Goal: Check status: Check status

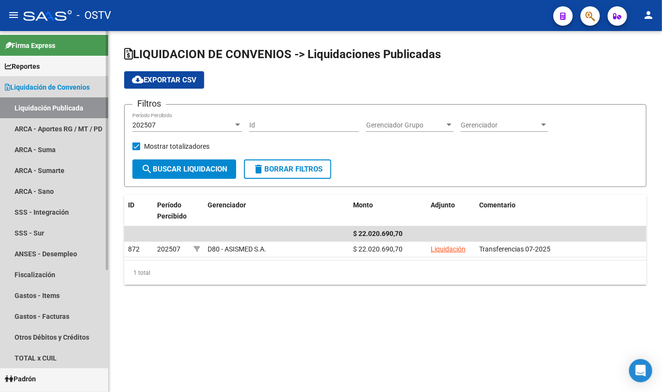
click at [31, 80] on link "Liquidación de Convenios" at bounding box center [54, 87] width 108 height 21
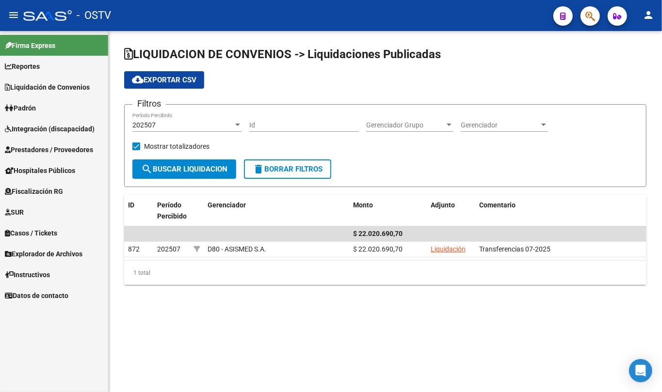
click at [49, 150] on span "Prestadores / Proveedores" at bounding box center [49, 149] width 88 height 11
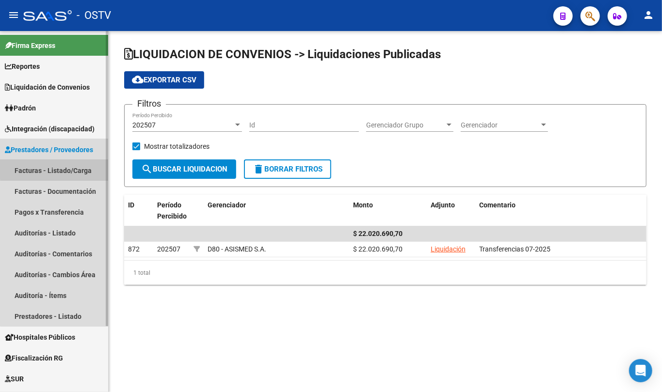
click at [66, 169] on link "Facturas - Listado/Carga" at bounding box center [54, 170] width 108 height 21
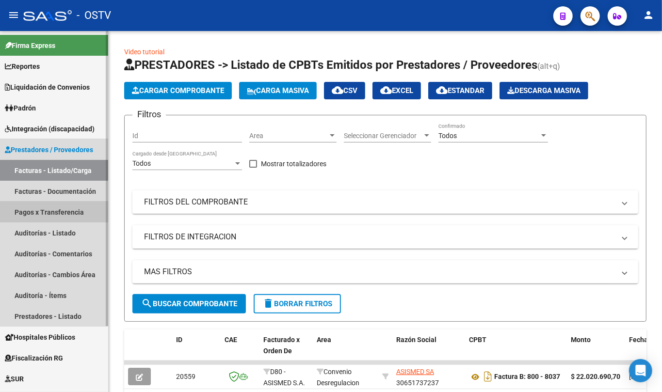
click at [65, 212] on link "Pagos x Transferencia" at bounding box center [54, 212] width 108 height 21
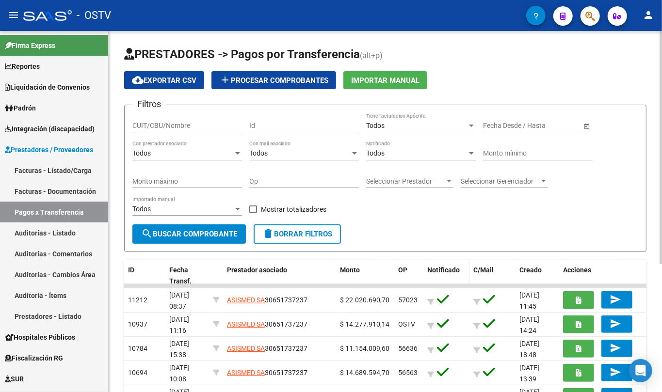
scroll to position [64, 0]
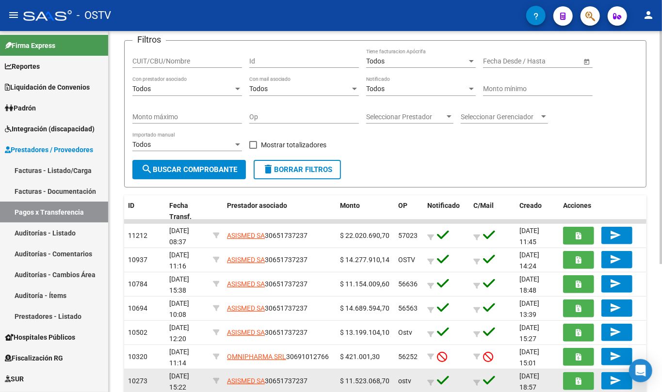
click at [365, 388] on datatable-body-cell "$ 11.523.068,70" at bounding box center [365, 381] width 58 height 24
